Goal: Task Accomplishment & Management: Use online tool/utility

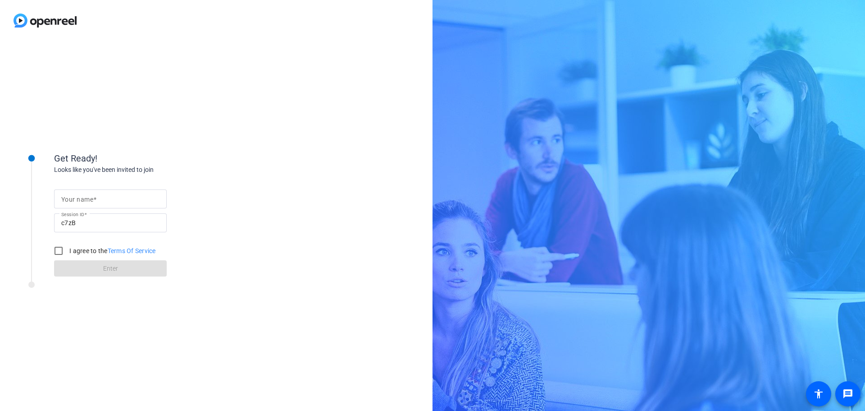
click at [84, 200] on mat-label "Your name" at bounding box center [77, 199] width 32 height 7
click at [84, 200] on input "Your name" at bounding box center [110, 198] width 98 height 11
type input "[PERSON_NAME]"
click at [60, 248] on input "I agree to the Terms Of Service" at bounding box center [59, 251] width 18 height 18
checkbox input "true"
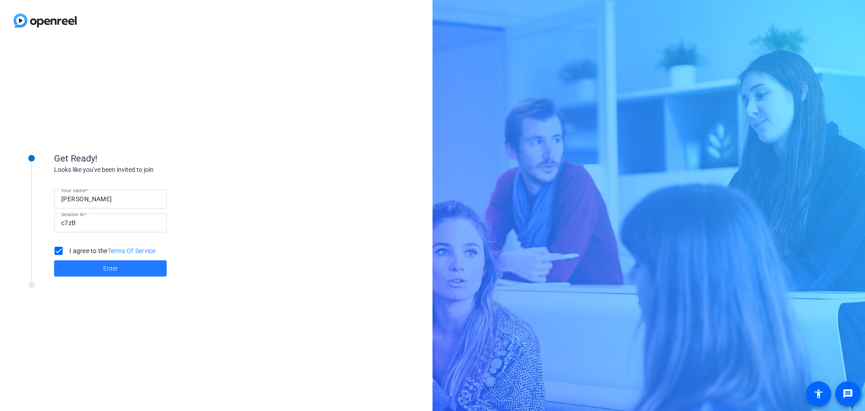
click at [119, 270] on span at bounding box center [110, 268] width 113 height 22
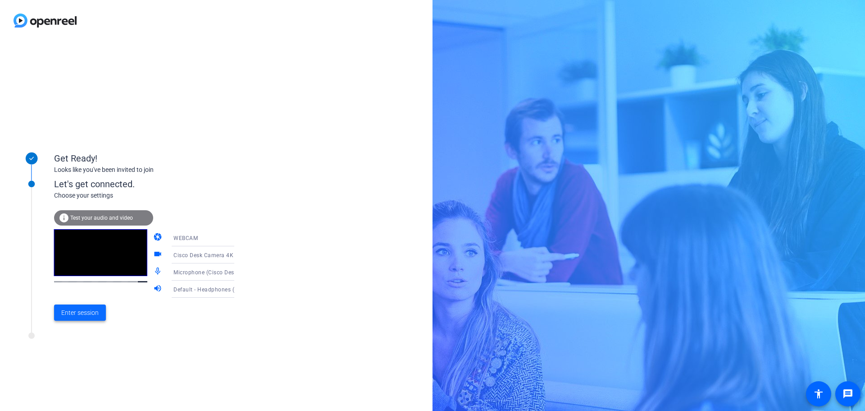
click at [85, 314] on span "Enter session" at bounding box center [79, 312] width 37 height 9
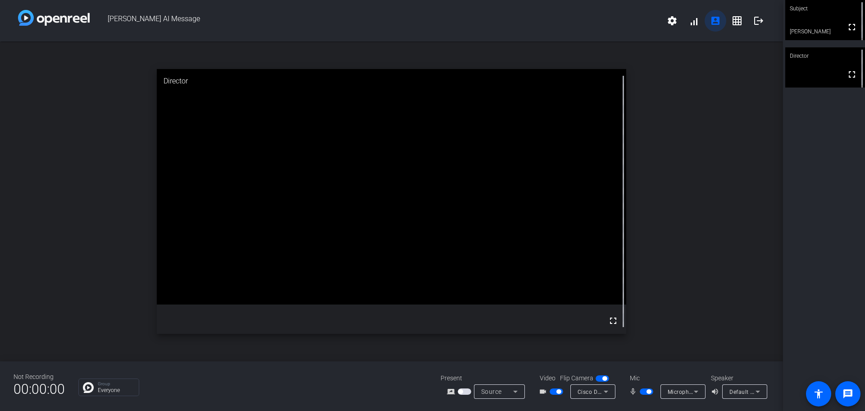
click at [716, 19] on mat-icon "account_box" at bounding box center [715, 20] width 11 height 11
click at [717, 23] on mat-icon "account_box" at bounding box center [715, 20] width 11 height 11
click at [719, 18] on mat-icon "account_box" at bounding box center [715, 20] width 11 height 11
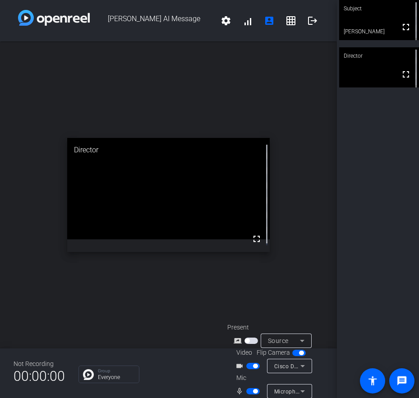
click at [141, 306] on div "open_in_new Director fullscreen" at bounding box center [168, 194] width 337 height 307
